Goal: Information Seeking & Learning: Learn about a topic

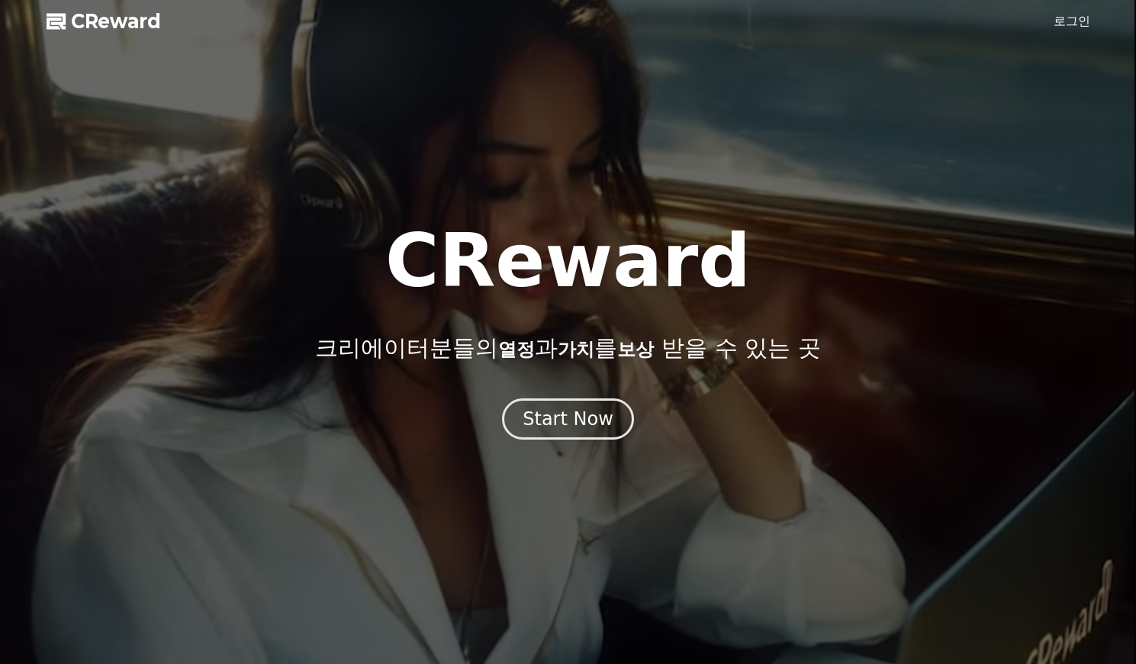
click at [582, 424] on div "Start Now" at bounding box center [568, 419] width 91 height 24
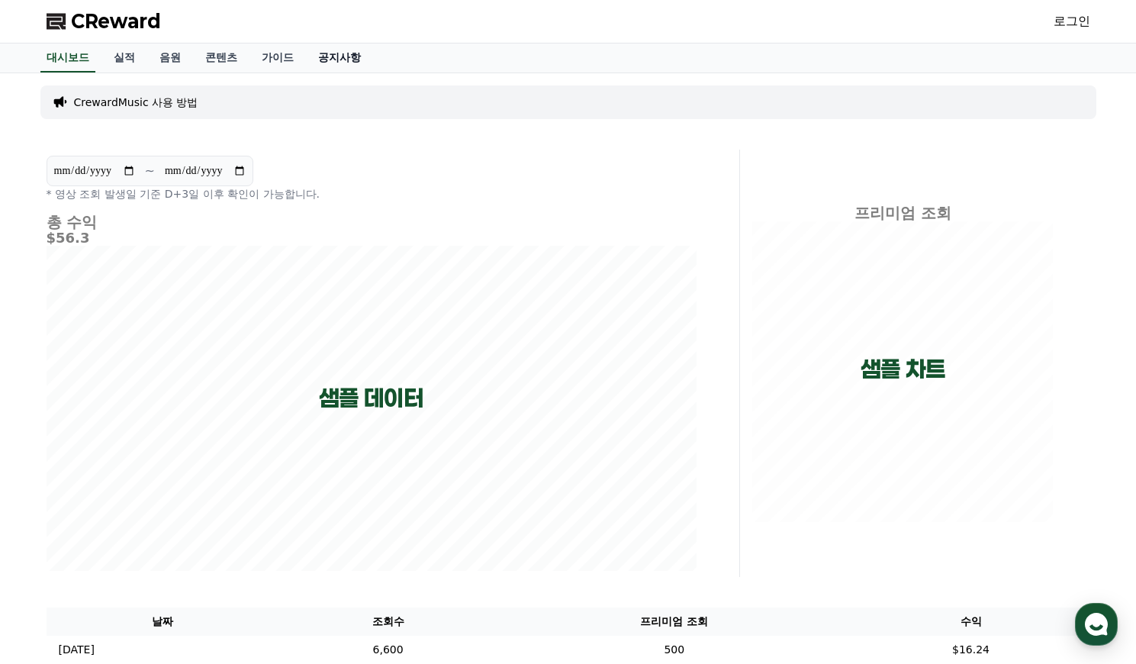
click at [326, 61] on link "공지사항" at bounding box center [339, 57] width 67 height 29
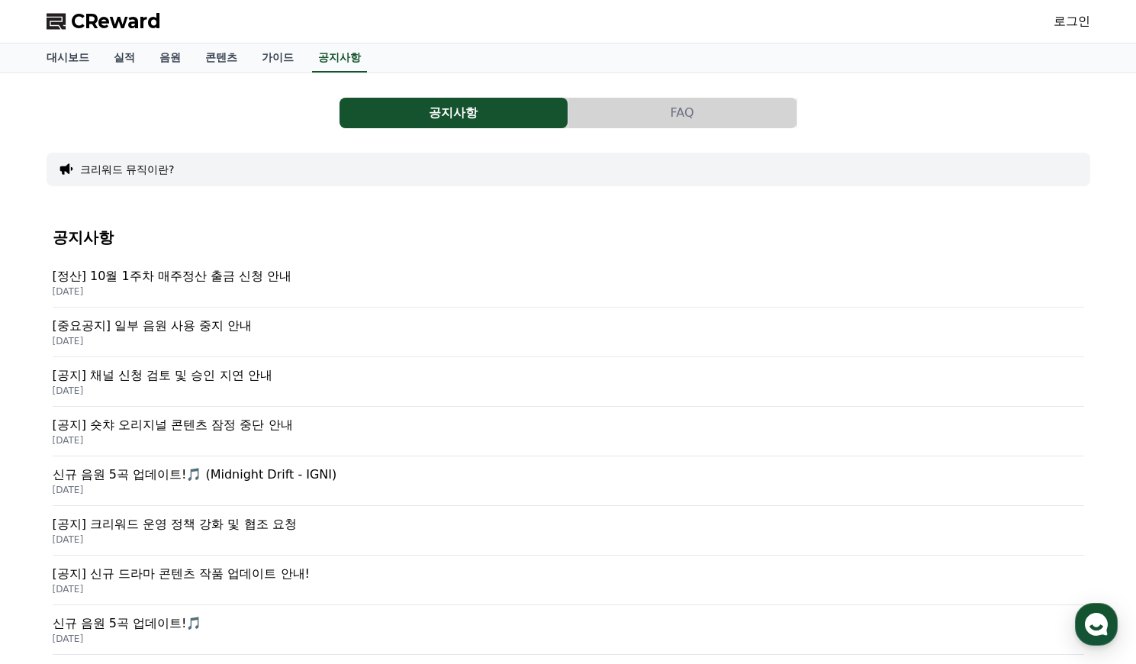
click at [211, 331] on p "[중요공지] 일부 음원 사용 중지 안내" at bounding box center [569, 326] width 1032 height 18
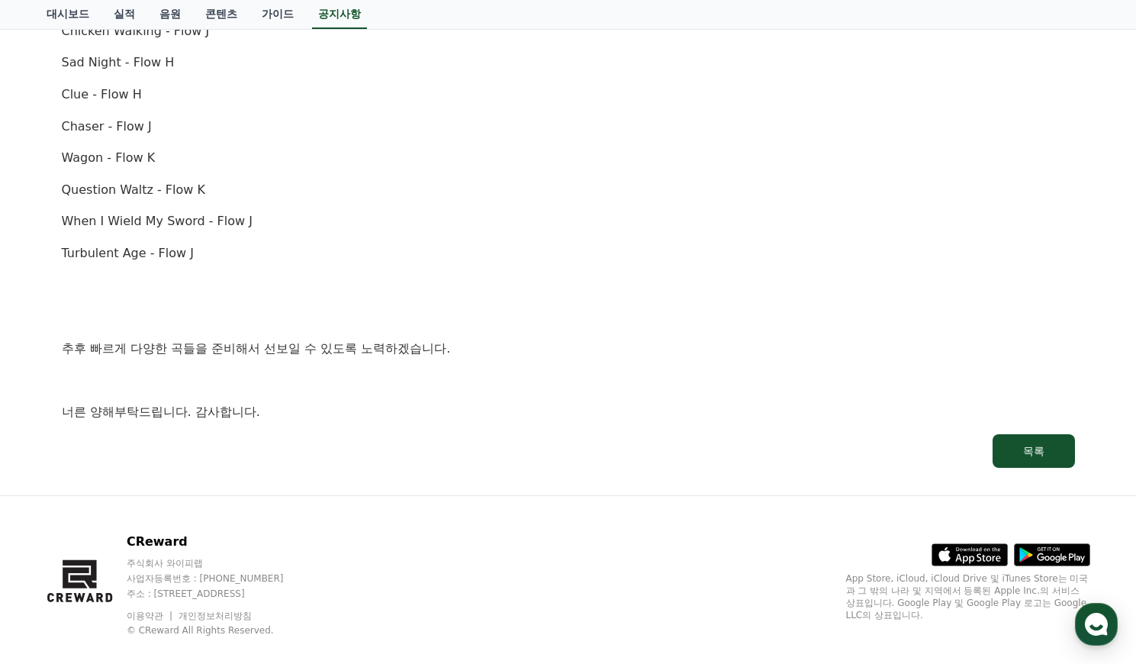
scroll to position [1057, 0]
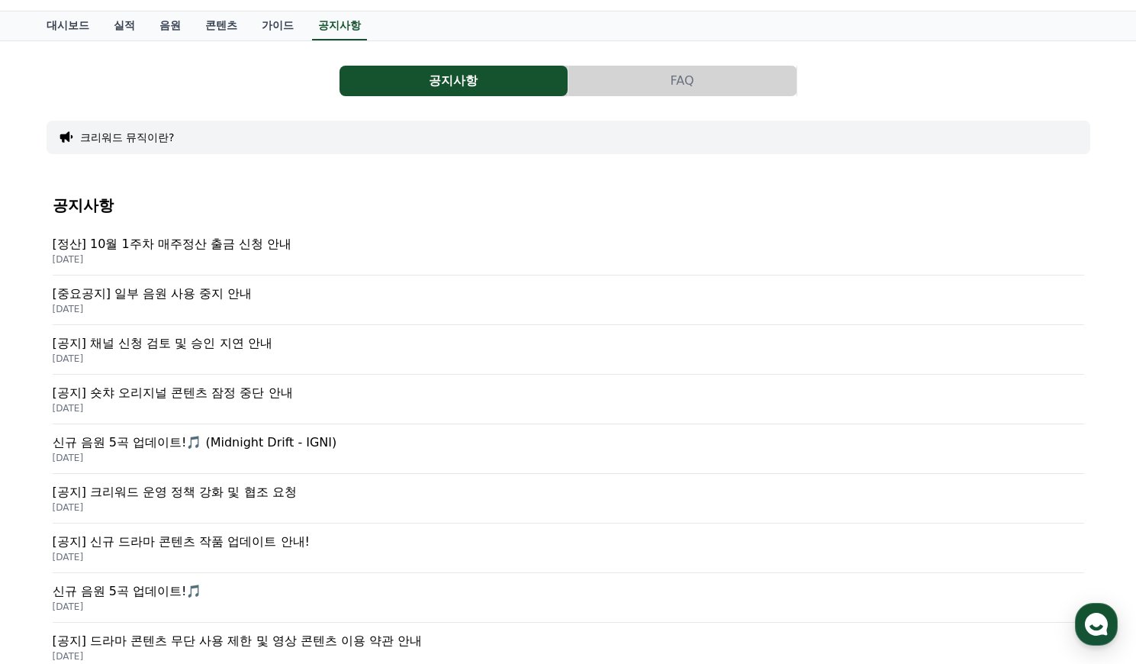
scroll to position [95, 0]
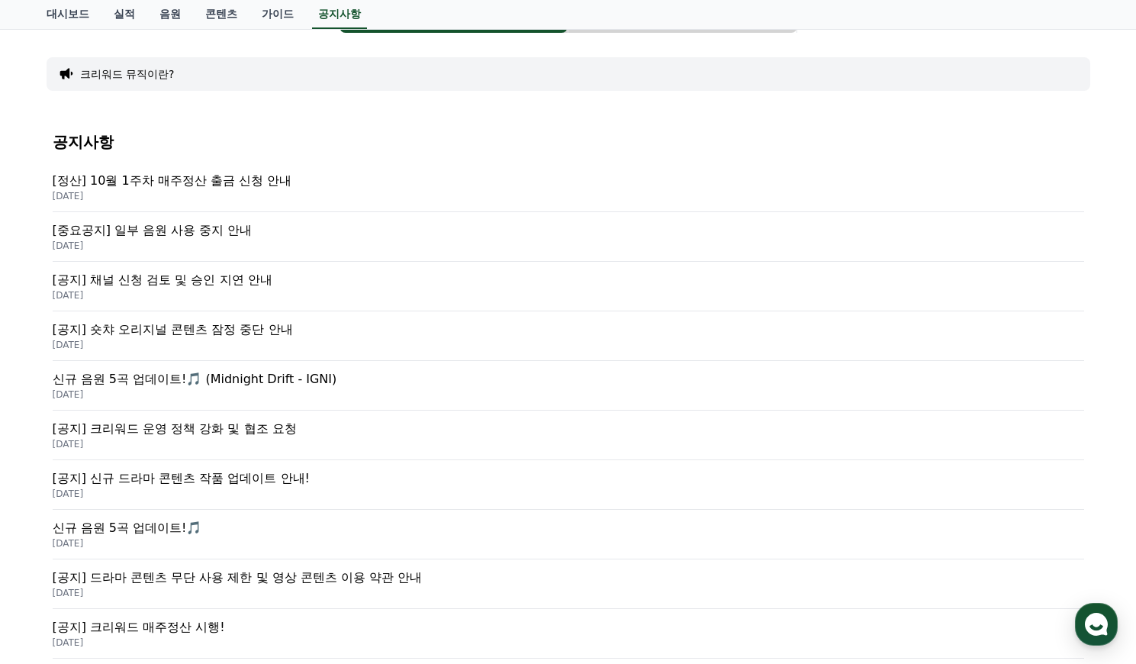
click at [228, 479] on p "[공지] 신규 드라마 콘텐츠 작품 업데이트 안내!" at bounding box center [569, 478] width 1032 height 18
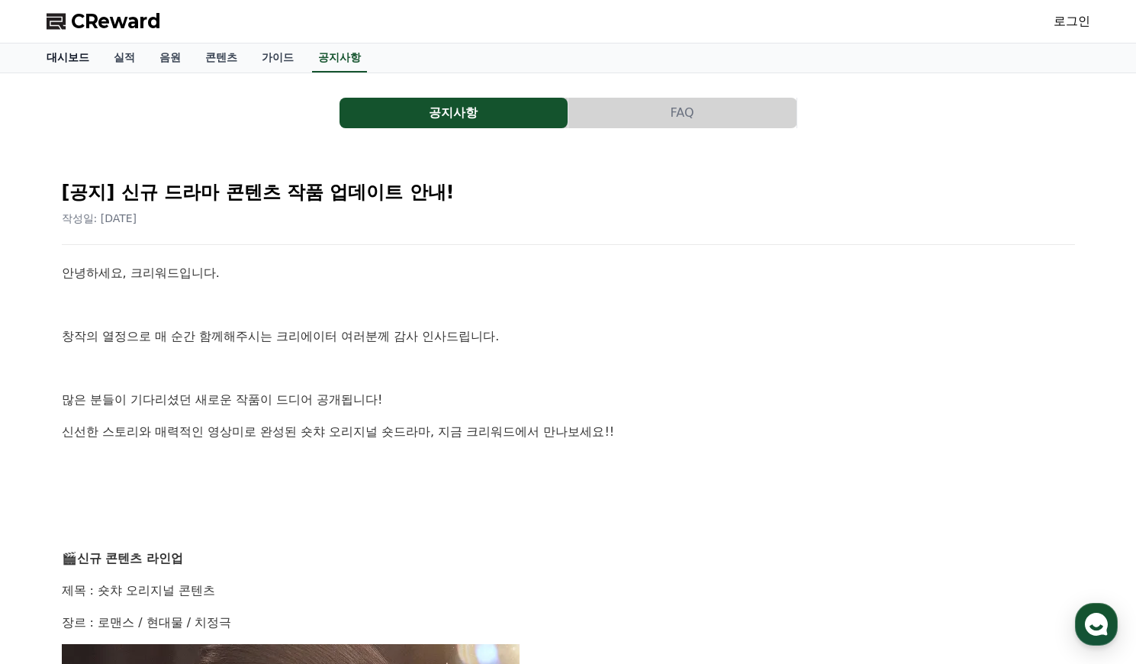
click at [63, 65] on link "대시보드" at bounding box center [67, 57] width 67 height 29
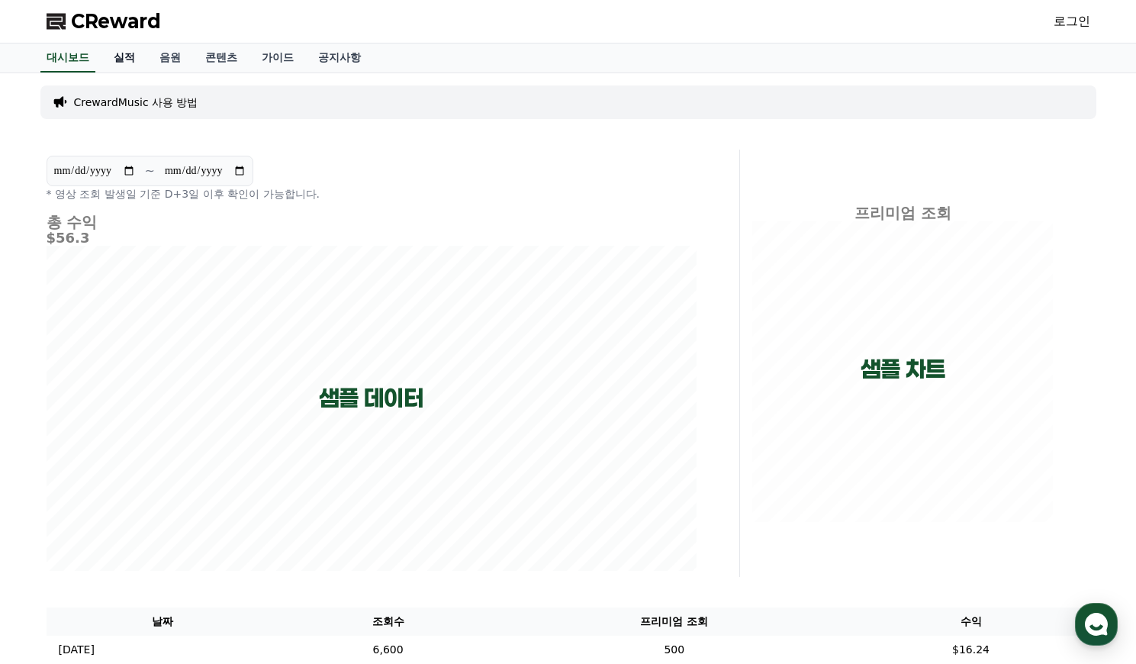
click at [127, 63] on link "실적" at bounding box center [124, 57] width 46 height 29
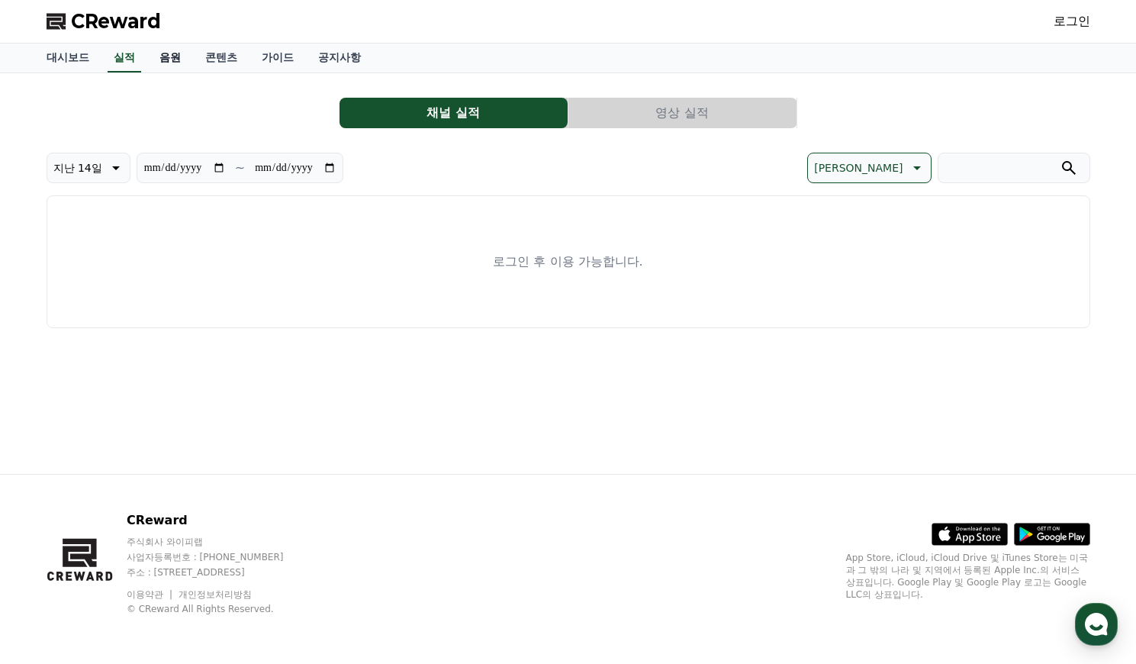
click at [165, 57] on link "음원" at bounding box center [170, 57] width 46 height 29
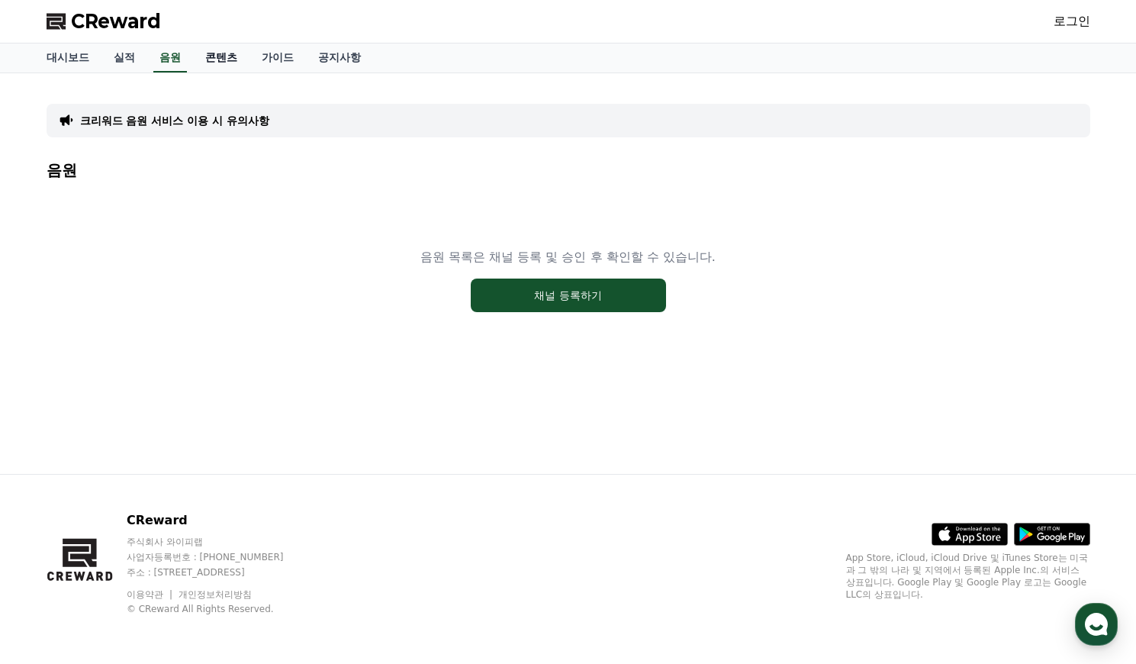
click at [207, 63] on link "콘텐츠" at bounding box center [221, 57] width 56 height 29
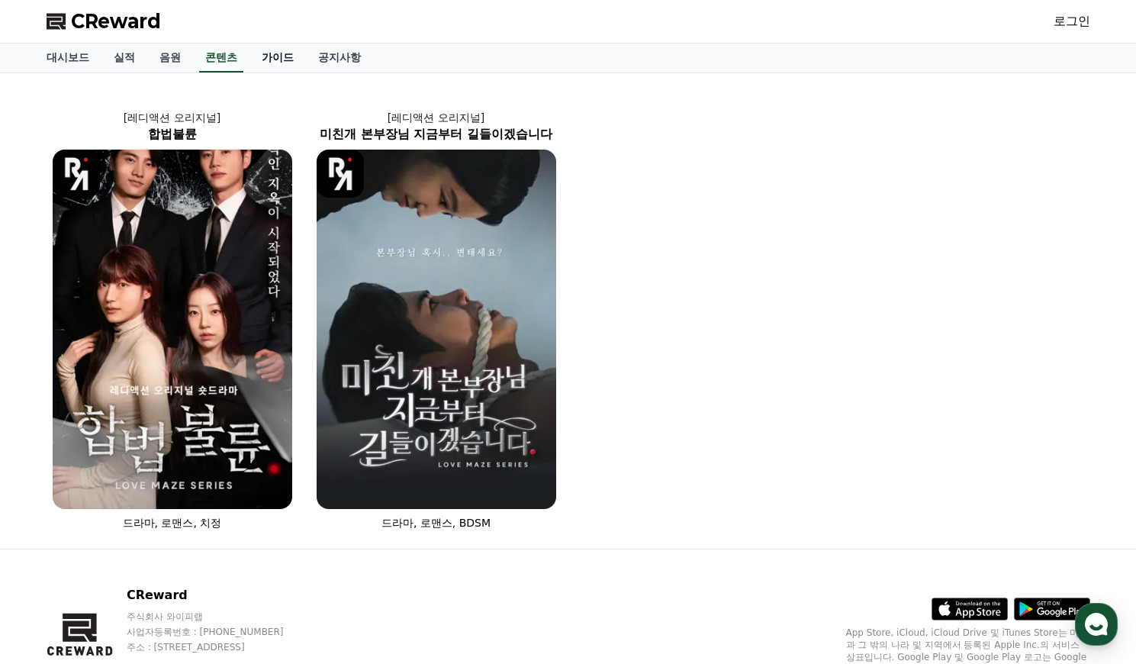
click at [262, 59] on link "가이드" at bounding box center [278, 57] width 56 height 29
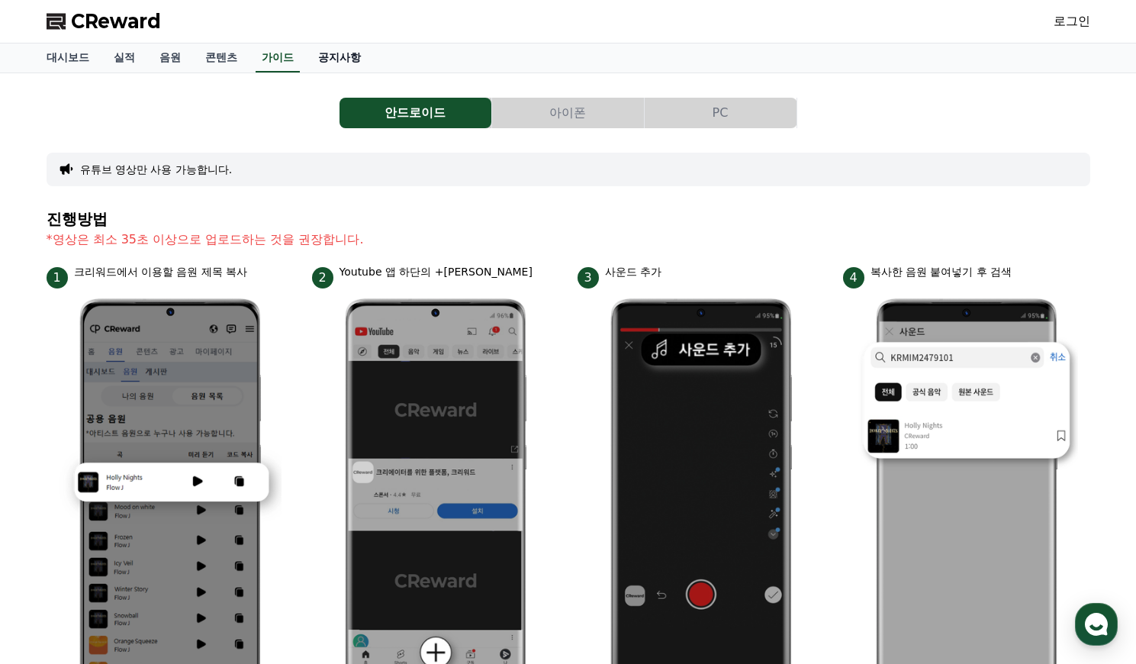
click at [316, 63] on link "공지사항" at bounding box center [339, 57] width 67 height 29
